Goal: Information Seeking & Learning: Compare options

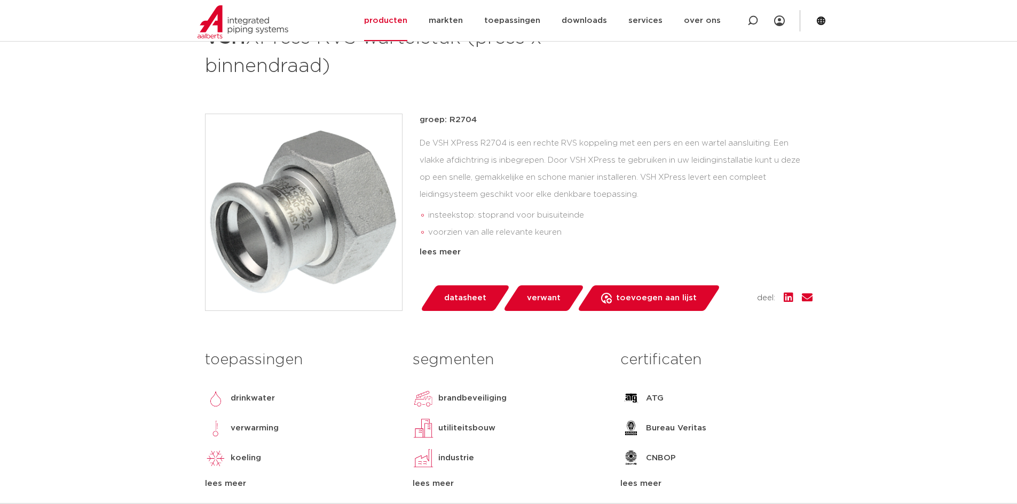
scroll to position [107, 0]
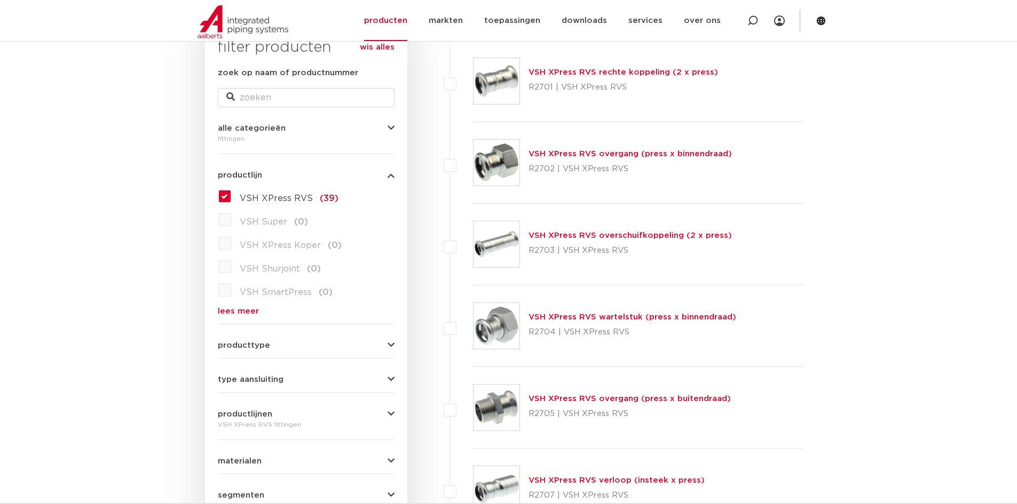
scroll to position [320, 0]
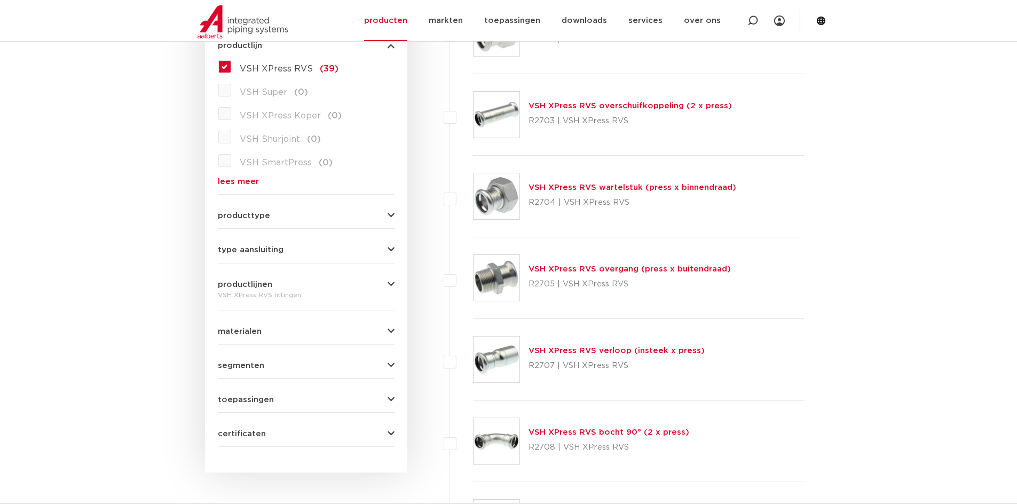
click at [630, 271] on link "VSH XPress RVS overgang (press x buitendraad)" at bounding box center [629, 269] width 202 height 8
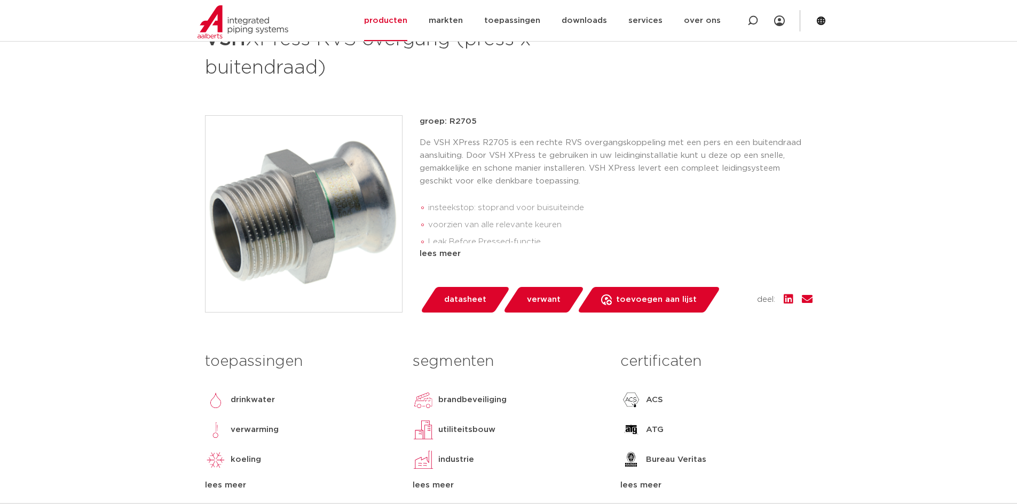
scroll to position [107, 0]
